Goal: Task Accomplishment & Management: Use online tool/utility

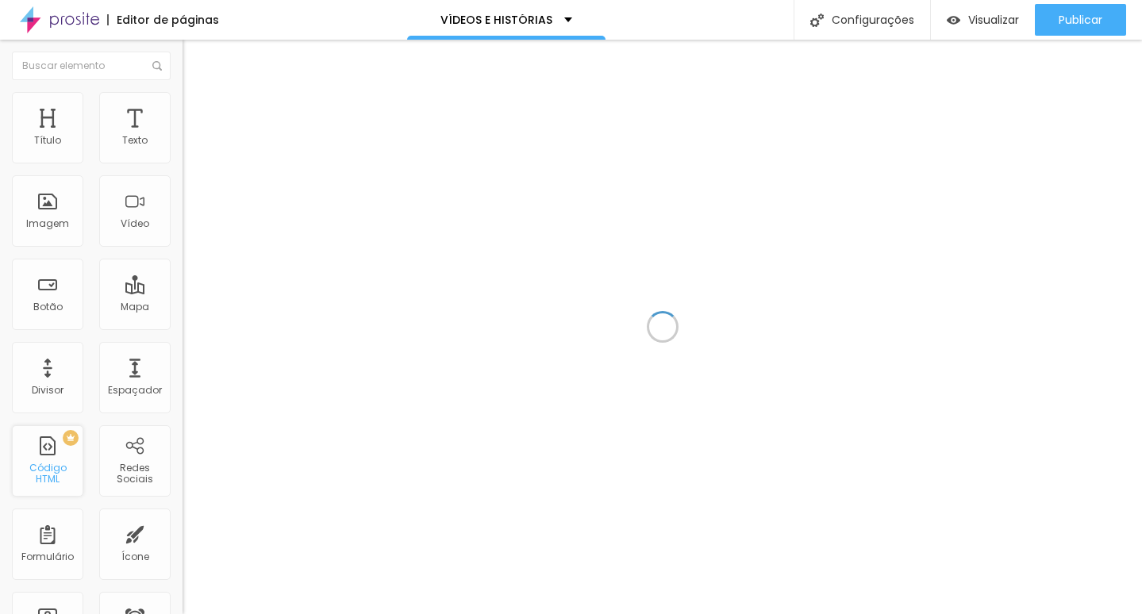
click at [35, 448] on div "PREMIUM Código HTML" at bounding box center [47, 460] width 71 height 71
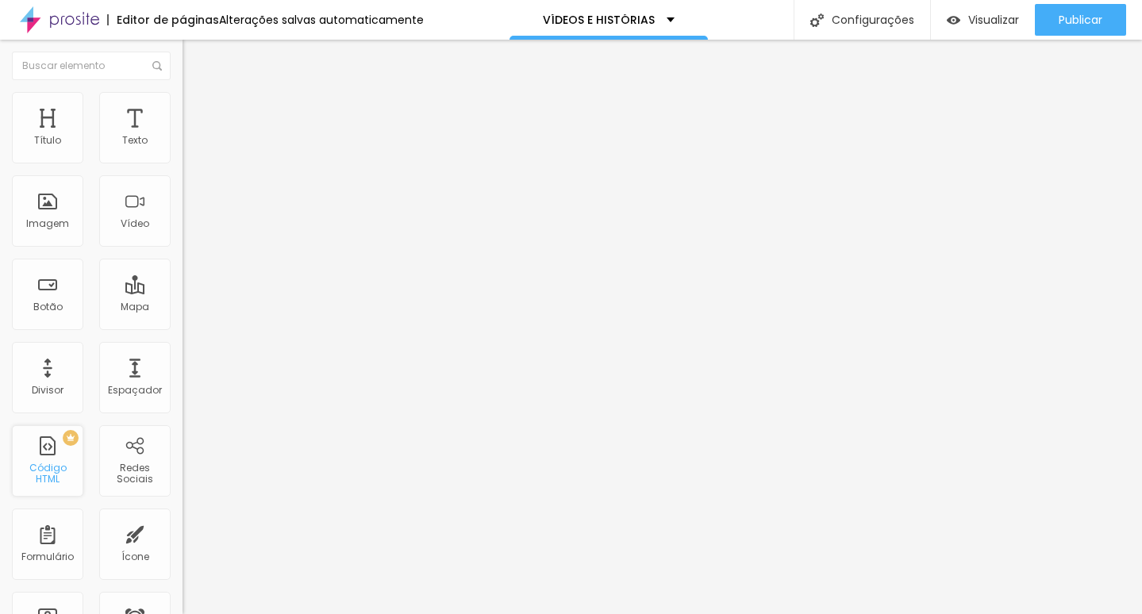
click at [45, 467] on font "Código HTML" at bounding box center [47, 473] width 37 height 25
click at [67, 470] on font "Código HTML" at bounding box center [47, 473] width 37 height 25
click at [63, 453] on div "PREMIUM Código HTML" at bounding box center [47, 460] width 71 height 71
click at [99, 437] on div "Redes Sociais" at bounding box center [134, 460] width 71 height 71
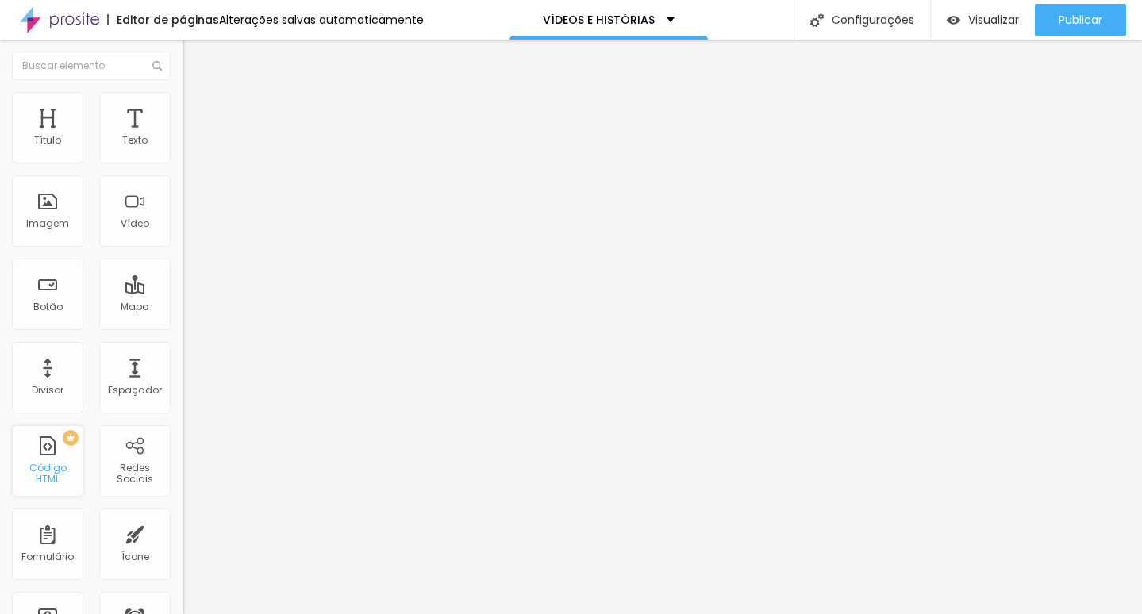
click at [42, 462] on div "PREMIUM Código HTML" at bounding box center [47, 460] width 71 height 71
click at [48, 463] on div "PREMIUM Código HTML" at bounding box center [47, 460] width 71 height 71
click at [47, 463] on div "PREMIUM Código HTML" at bounding box center [47, 460] width 71 height 71
click at [48, 464] on div "PREMIUM Código HTML" at bounding box center [47, 460] width 71 height 71
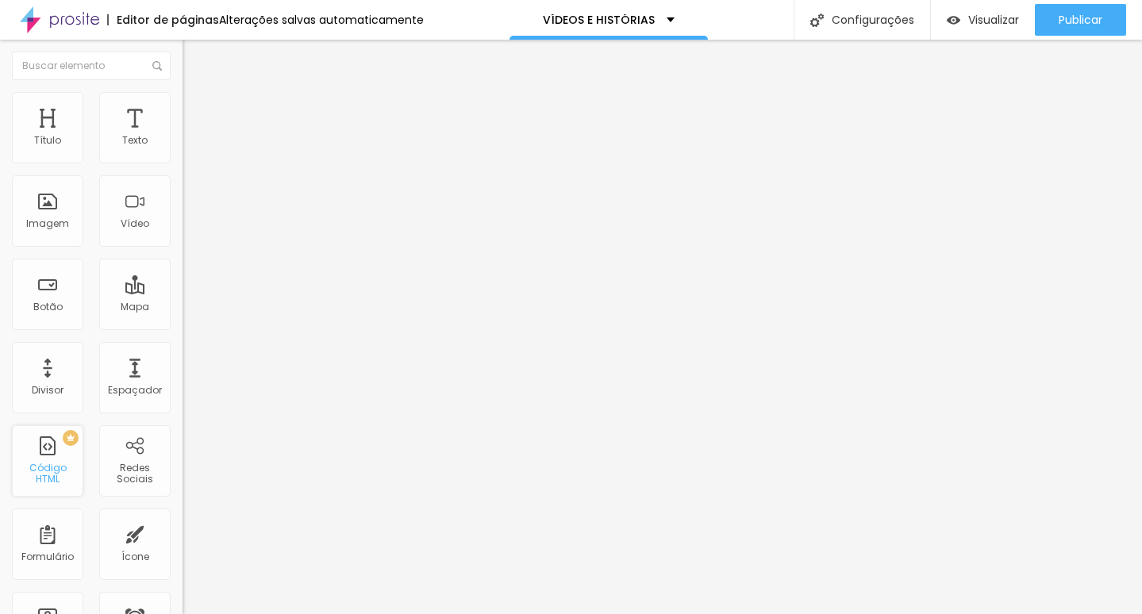
click at [52, 477] on font "Código HTML" at bounding box center [47, 473] width 37 height 25
drag, startPoint x: 28, startPoint y: 477, endPoint x: 56, endPoint y: 474, distance: 28.0
click at [29, 477] on font "Código HTML" at bounding box center [47, 473] width 37 height 25
